Goal: Transaction & Acquisition: Purchase product/service

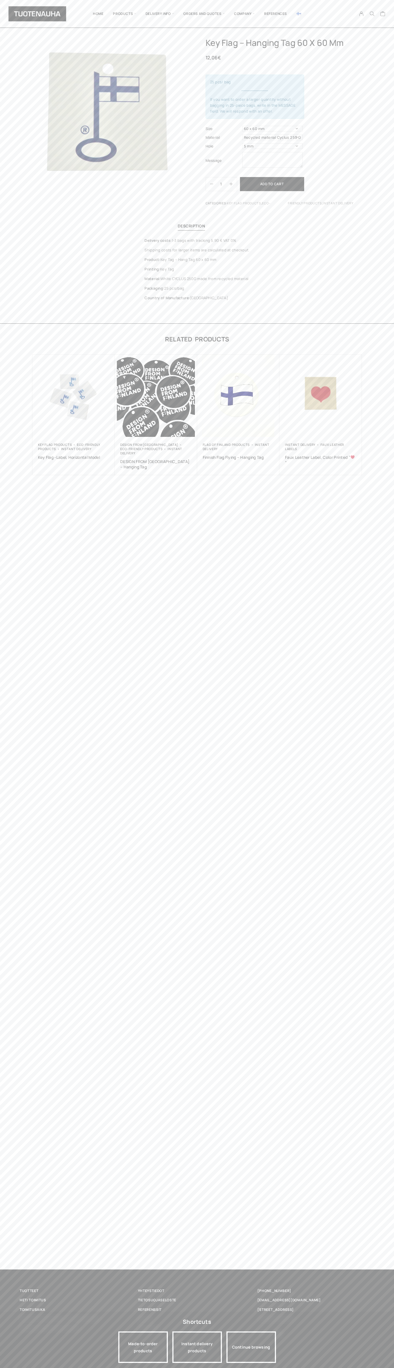
click at [197, 1290] on link "Yhteystiedot" at bounding box center [197, 1290] width 118 height 6
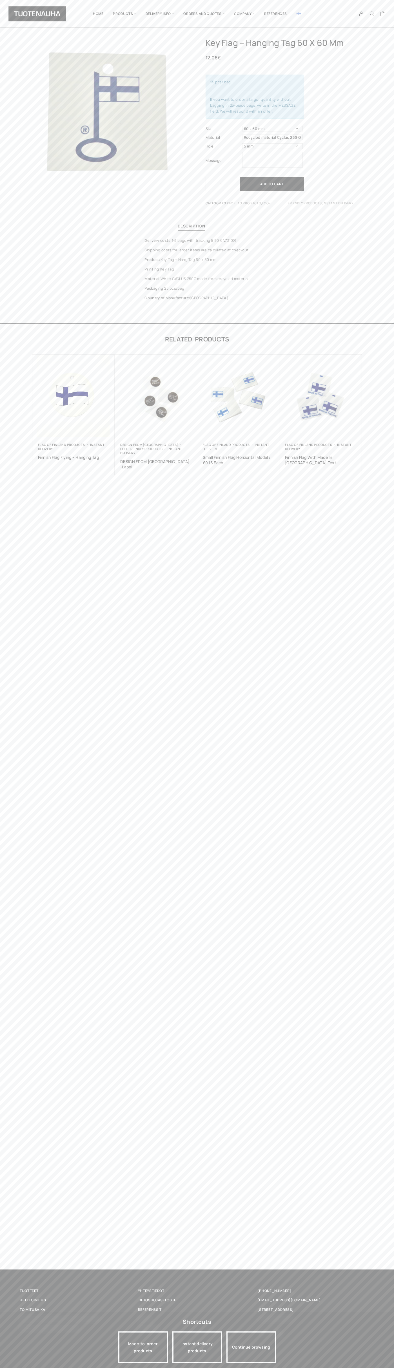
click at [272, 184] on button "Add to cart" at bounding box center [272, 184] width 64 height 14
click at [383, 14] on icon "Cart" at bounding box center [382, 13] width 5 height 5
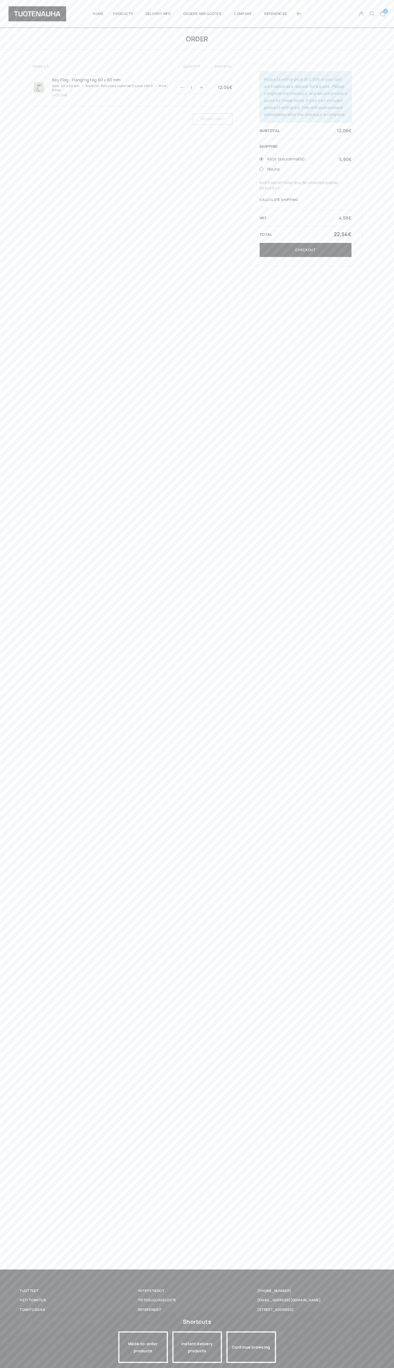
click at [305, 250] on link "Checkout" at bounding box center [305, 250] width 92 height 14
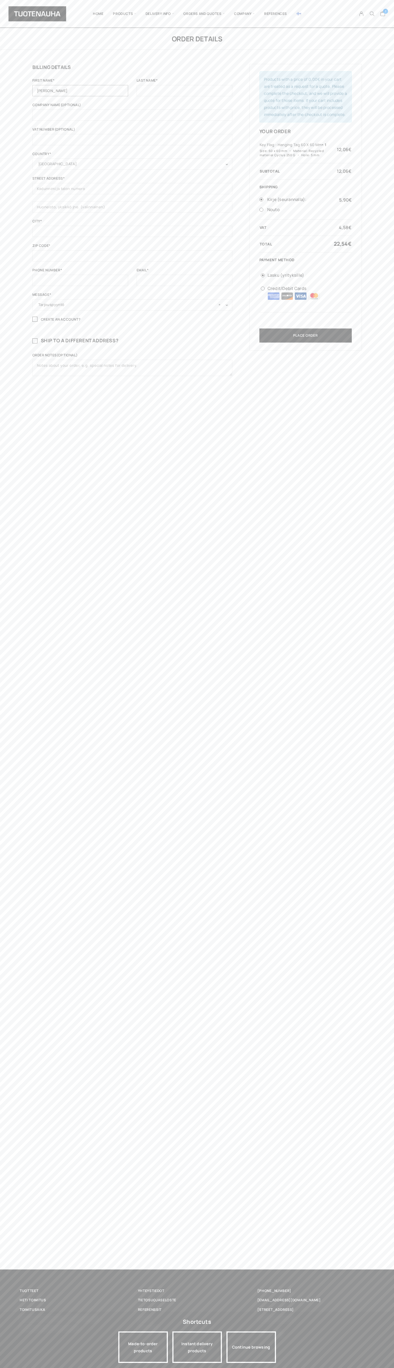
type input "Matti"
type input "Meikäläinen"
type input "Matti Meikäläinen"
type input "Luna House, Mannerheimintie 12 B"
type input "First floor"
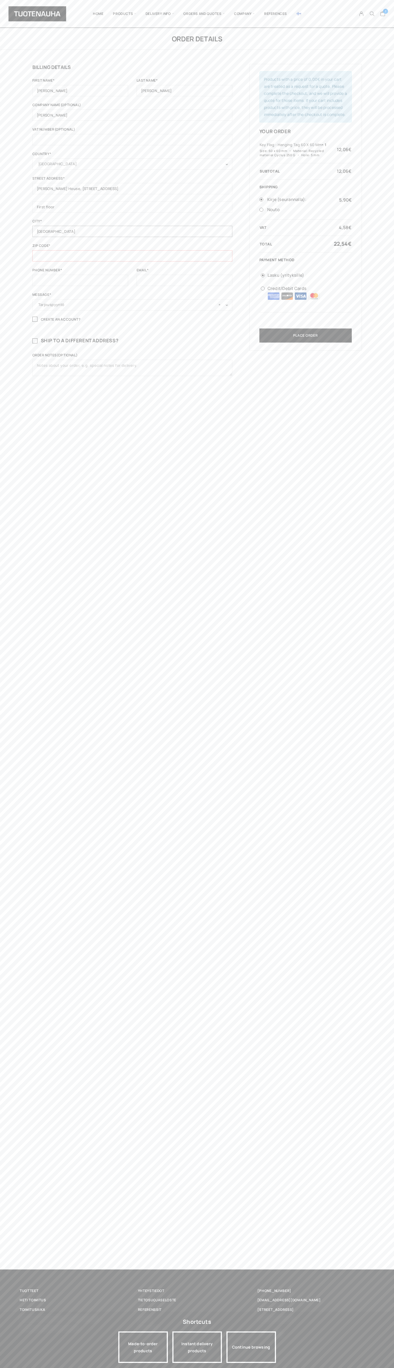
type input "[GEOGRAPHIC_DATA]"
type input "6502530000"
type input "johnsmith005@storebotmail.joonix.net"
type input "100"
type textarea "Luna House, Mannerheimintie 12 B"
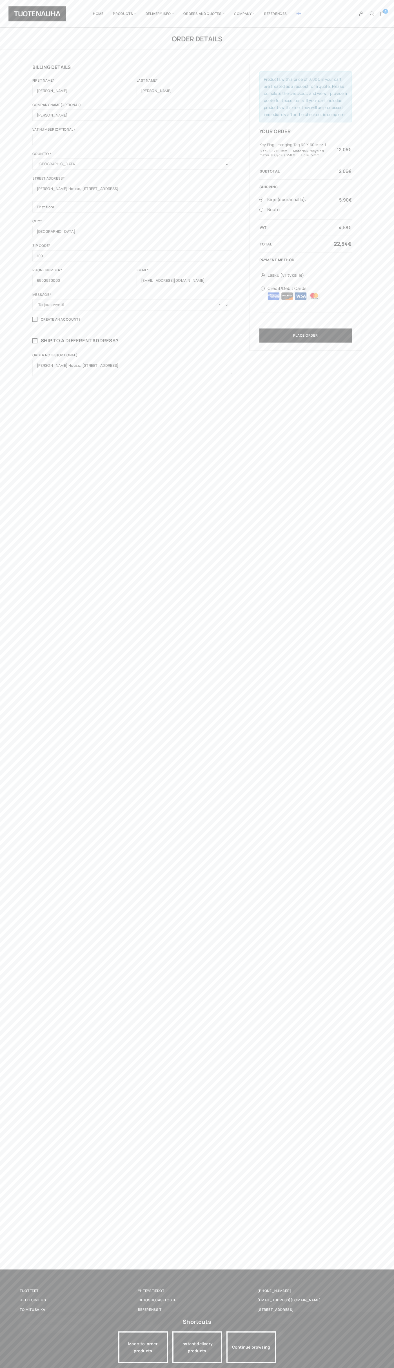
click at [314, 296] on img at bounding box center [314, 295] width 12 height 7
click at [265, 290] on input "Credit/Debit Cards" at bounding box center [263, 288] width 4 height 4
radio input "true"
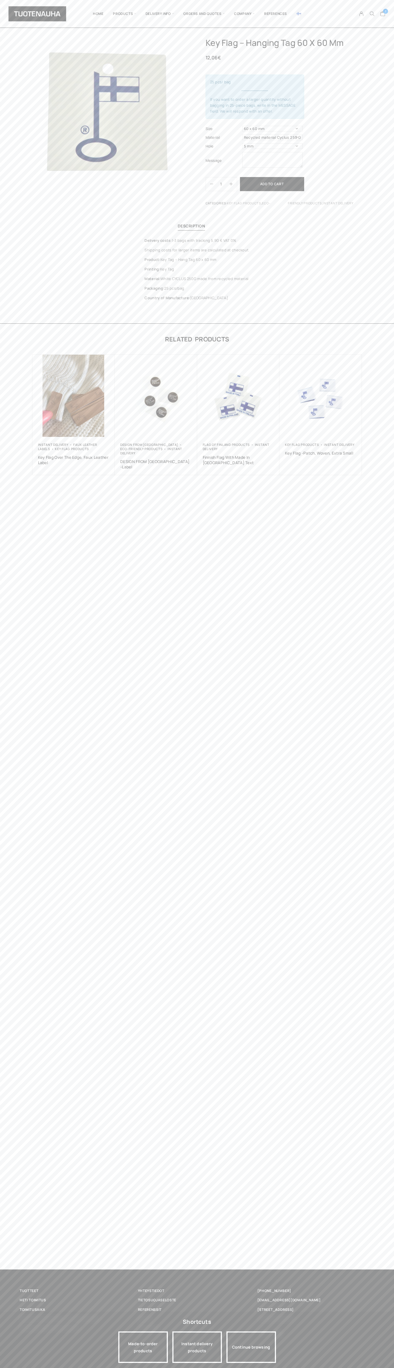
click at [383, 14] on icon "Cart" at bounding box center [382, 13] width 5 height 5
